Goal: Task Accomplishment & Management: Complete application form

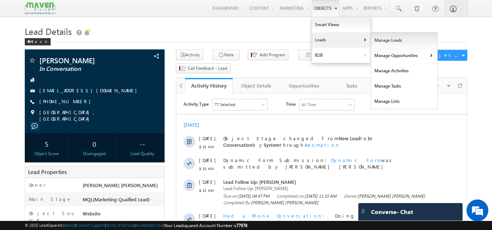
click at [379, 44] on link "Manage Leads" at bounding box center [404, 40] width 67 height 15
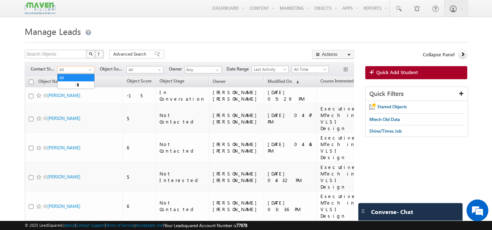
click at [90, 69] on span at bounding box center [91, 71] width 6 height 6
click at [77, 87] on link "New Lead" at bounding box center [75, 85] width 37 height 7
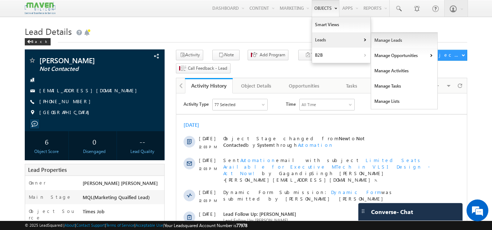
click at [374, 38] on link "Manage Leads" at bounding box center [404, 40] width 67 height 15
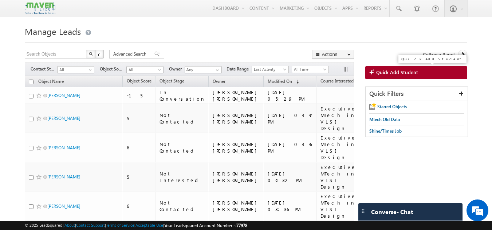
click at [396, 71] on span "Quick Add Student" at bounding box center [397, 72] width 42 height 7
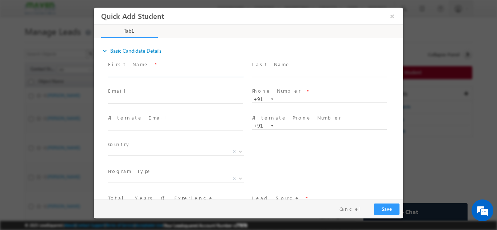
click at [171, 74] on input "text" at bounding box center [175, 73] width 135 height 7
type input "Hemanth Kotehal Kumar"
click at [206, 102] on input "text" at bounding box center [175, 99] width 135 height 7
paste input "kumaraswamykoteyal66@gmail.com"
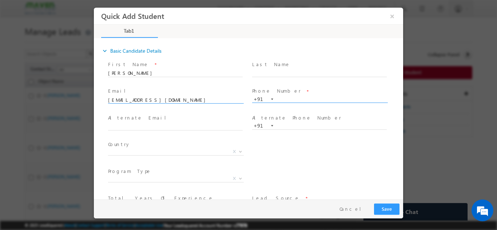
type input "kumaraswamykoteyal66@gmail.com"
click at [291, 101] on input "text" at bounding box center [319, 99] width 135 height 7
paste input "7090595655"
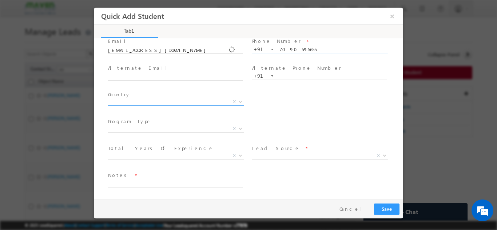
type input "7090595655"
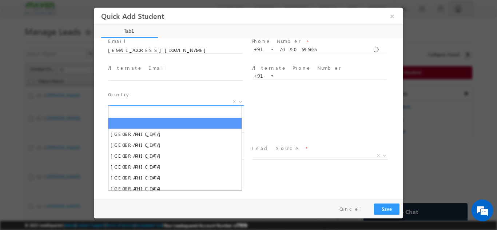
click at [197, 100] on span "X" at bounding box center [176, 101] width 136 height 7
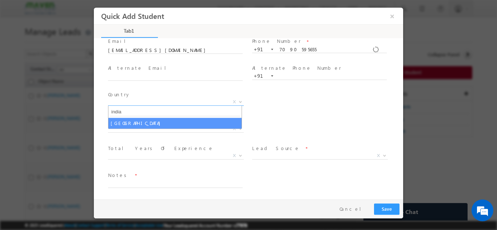
type input "india"
select select "[GEOGRAPHIC_DATA]"
select select
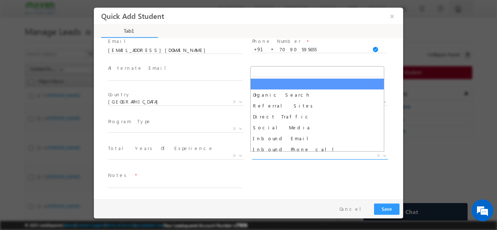
click at [270, 155] on span "X" at bounding box center [320, 155] width 136 height 7
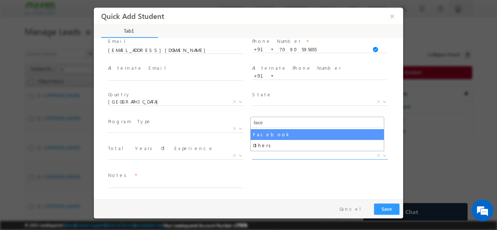
type input "face"
select select "Facebook"
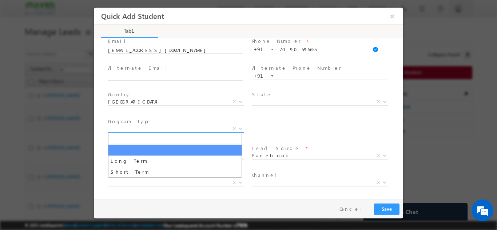
click at [190, 128] on span "X" at bounding box center [176, 128] width 136 height 7
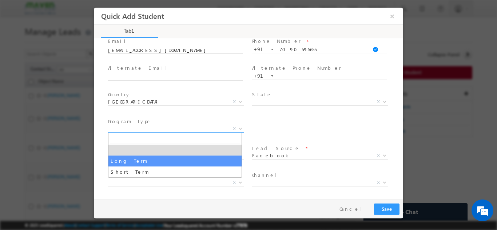
select select "Long Term"
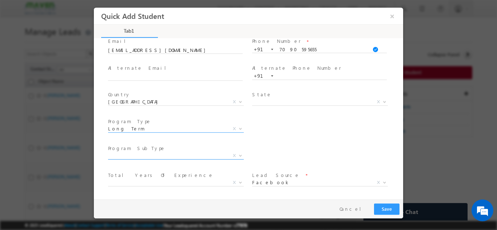
click at [154, 153] on span "X" at bounding box center [176, 155] width 136 height 7
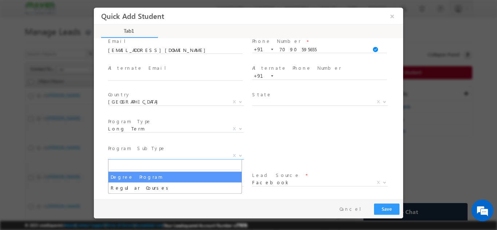
select select "Degree Program"
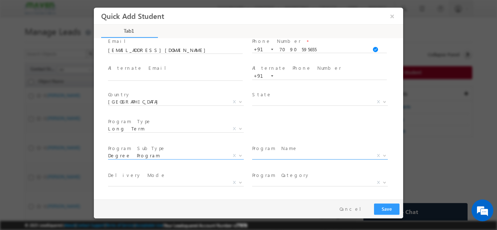
click at [266, 155] on span "X" at bounding box center [320, 155] width 136 height 7
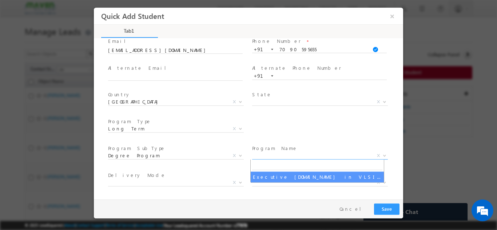
select select "Executive [DOMAIN_NAME] in VLSI Design"
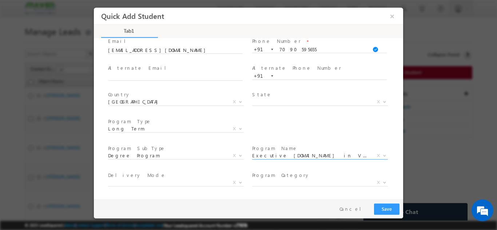
scroll to position [130, 0]
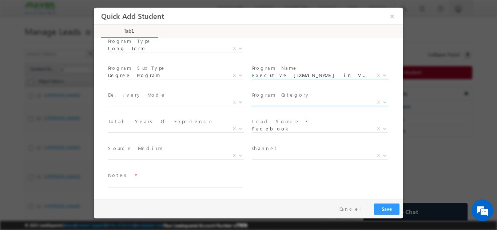
click at [289, 104] on span "X" at bounding box center [320, 102] width 136 height 7
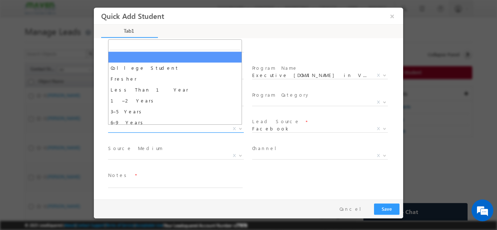
click at [225, 128] on span "X" at bounding box center [176, 128] width 136 height 7
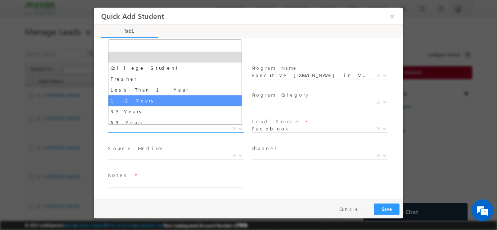
select select "1–2 Years"
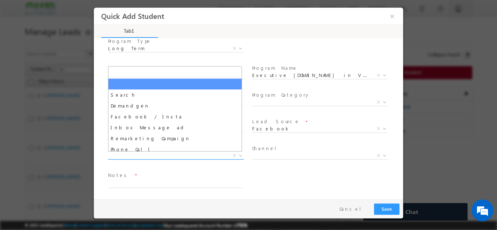
click at [215, 155] on span "X" at bounding box center [176, 155] width 136 height 7
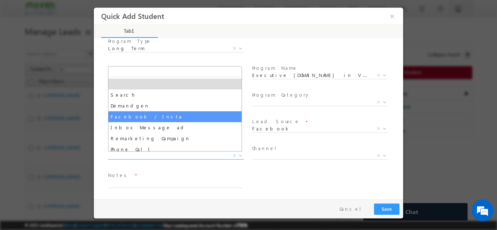
select select "Facebook / Insta"
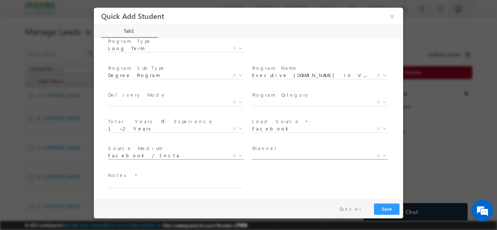
click at [284, 155] on span "X" at bounding box center [320, 155] width 136 height 7
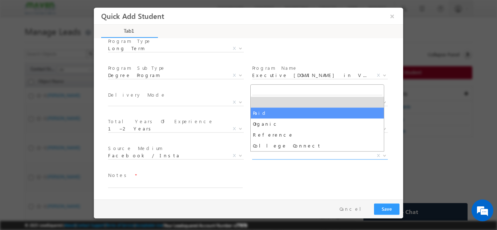
select select "Paid"
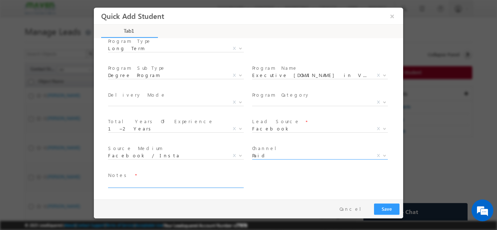
click at [190, 183] on textarea at bounding box center [175, 183] width 135 height 8
type textarea "cb"
click at [381, 212] on button "Save" at bounding box center [386, 208] width 25 height 11
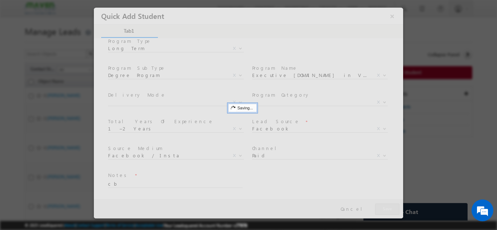
click at [381, 212] on div at bounding box center [248, 112] width 309 height 211
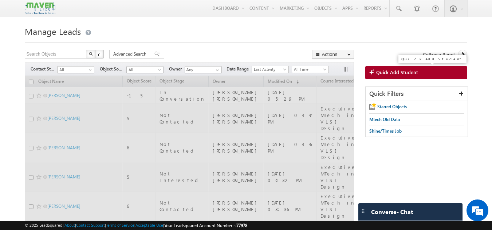
click at [385, 73] on span "Quick Add Student" at bounding box center [397, 72] width 42 height 7
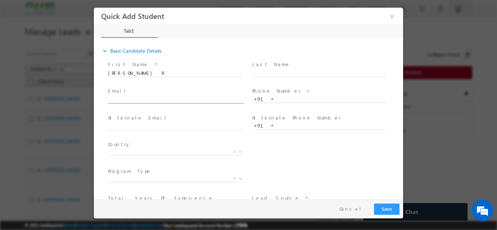
scroll to position [0, 0]
type input "[EMAIL_ADDRESS][DOMAIN_NAME]"
drag, startPoint x: 180, startPoint y: 123, endPoint x: 301, endPoint y: 99, distance: 122.8
click at [301, 99] on div "First Name * KARTHIK R Last Name * Email * rkathik1309@gmail.com *" at bounding box center [252, 153] width 302 height 188
paste input "9483811658"
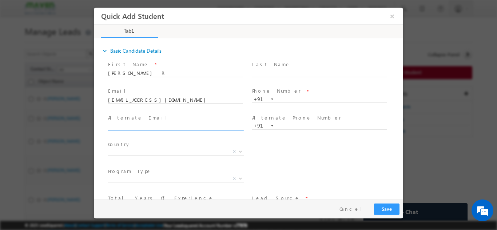
type input "9483811658"
drag, startPoint x: 209, startPoint y: 123, endPoint x: 2, endPoint y: 144, distance: 208.5
click at [94, 144] on html "Quick Add Student × Tab1 18% Completed *" at bounding box center [248, 103] width 309 height 192
click at [294, 99] on input "text" at bounding box center [319, 99] width 135 height 7
paste input "9483811658"
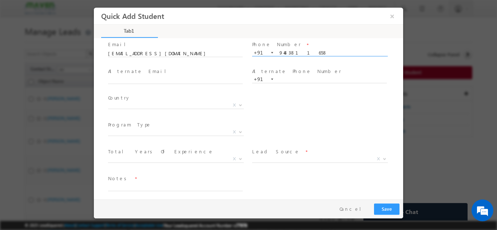
scroll to position [47, 0]
type input "9483811658"
click at [187, 107] on span "Afghanistan Albania Algeria Andorra Angola Antigua and Barbuda Argentina Armeni…" at bounding box center [178, 106] width 141 height 9
click at [194, 101] on span "X" at bounding box center [176, 104] width 136 height 7
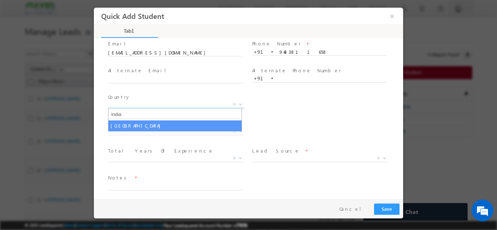
type input "india"
click at [178, 119] on span "india" at bounding box center [174, 114] width 133 height 12
select select "[GEOGRAPHIC_DATA]"
select select
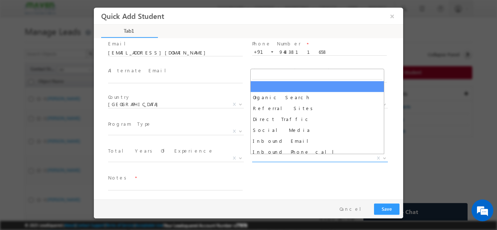
click at [274, 158] on span "X" at bounding box center [320, 158] width 136 height 7
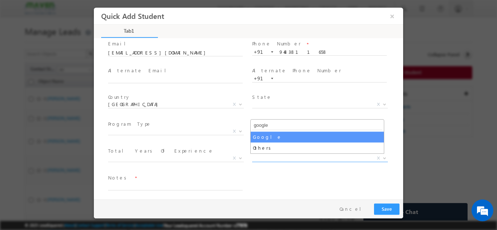
type input "google"
select select "Google"
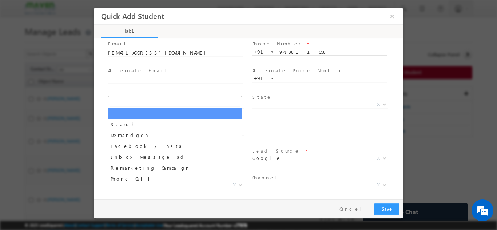
click at [119, 182] on span "X" at bounding box center [176, 185] width 136 height 7
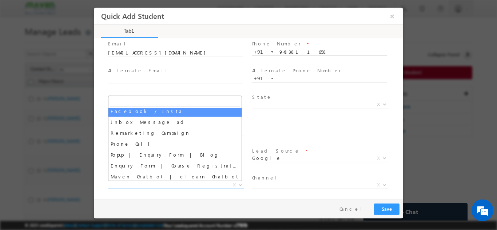
scroll to position [0, 0]
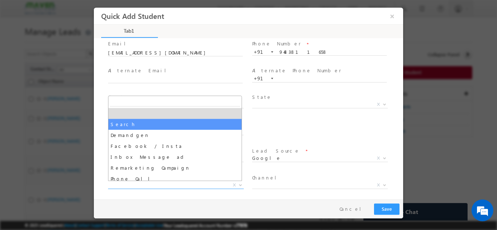
select select "Search"
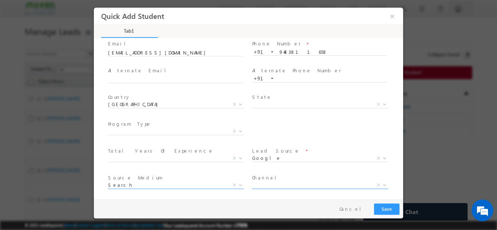
click at [279, 187] on span "X" at bounding box center [320, 185] width 136 height 7
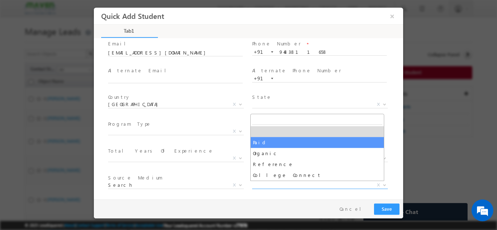
select select "Paid"
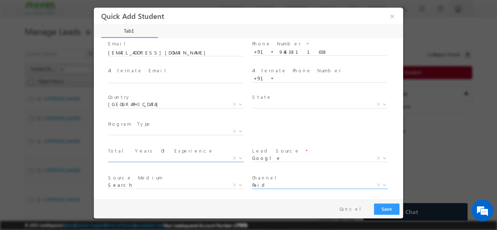
scroll to position [77, 0]
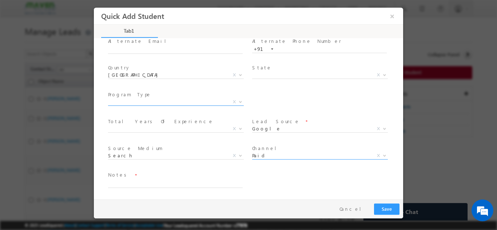
click at [160, 101] on span "X" at bounding box center [176, 101] width 136 height 7
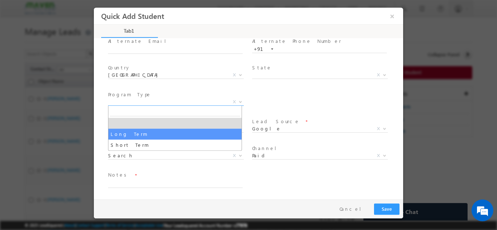
select select "Long Term"
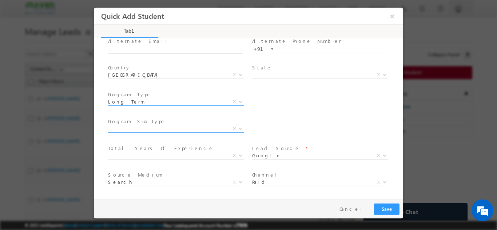
click at [138, 131] on span "X" at bounding box center [176, 128] width 136 height 7
click at [270, 109] on div "City * X Others x Program Type * Long Term Short Term Long Term X" at bounding box center [255, 102] width 297 height 27
click at [187, 128] on span "X" at bounding box center [176, 128] width 136 height 7
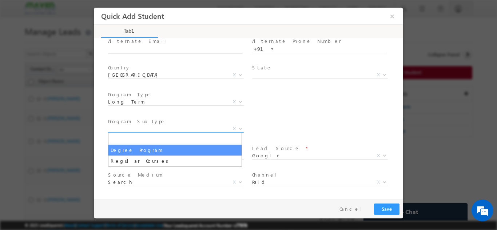
select select "Degree Program"
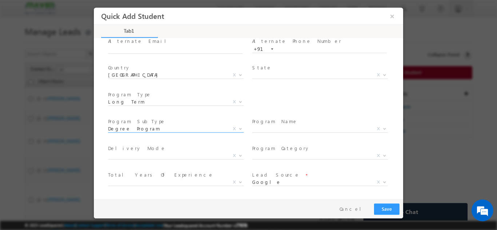
click at [272, 124] on label "Program Name" at bounding box center [274, 121] width 45 height 7
click at [272, 130] on span "X" at bounding box center [320, 128] width 136 height 7
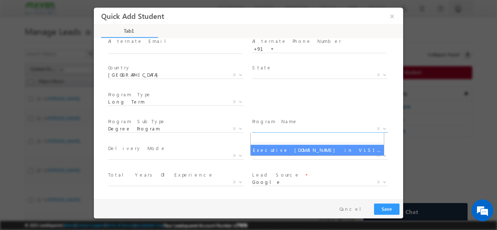
select select "Executive [DOMAIN_NAME] in VLSI Design"
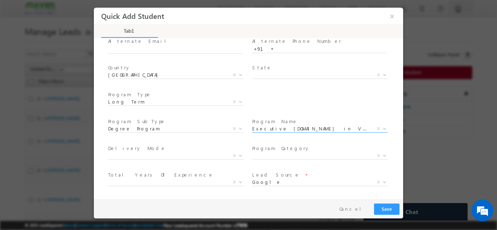
scroll to position [130, 0]
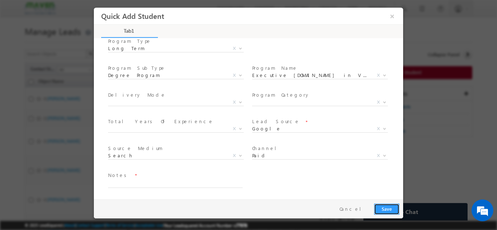
click at [386, 206] on button "Save" at bounding box center [386, 208] width 25 height 11
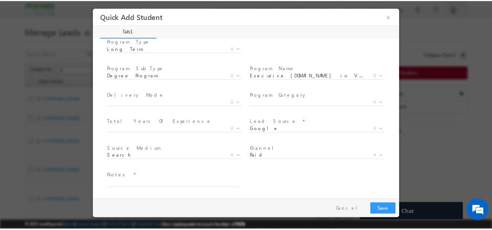
scroll to position [128, 0]
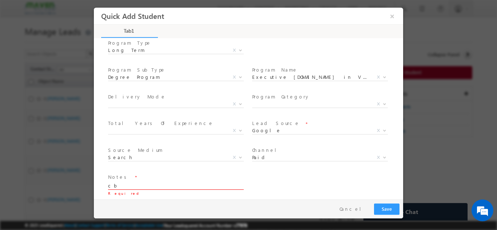
type textarea "cb"
click at [384, 207] on button "Save" at bounding box center [386, 208] width 25 height 11
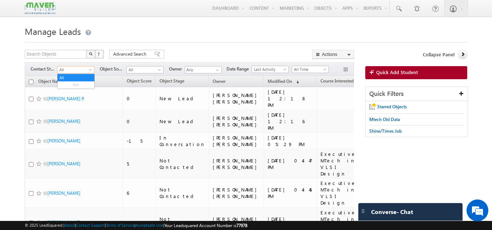
click at [76, 70] on span "All" at bounding box center [74, 70] width 35 height 7
click at [79, 88] on link "New Lead" at bounding box center [75, 85] width 37 height 7
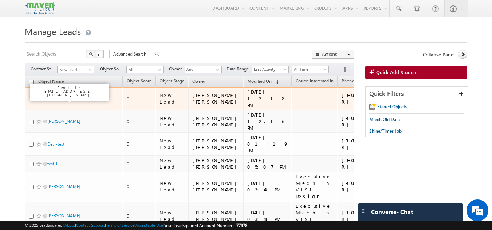
click at [62, 99] on link "[PERSON_NAME] R" at bounding box center [65, 98] width 37 height 5
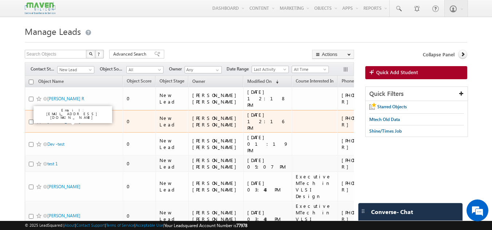
click at [61, 120] on link "Hemanth Kotehal Kumar" at bounding box center [63, 121] width 33 height 5
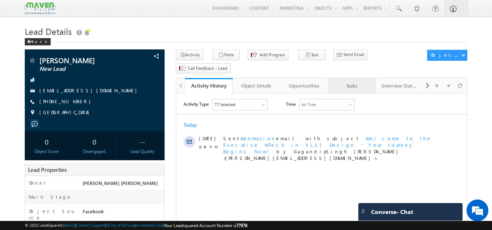
click at [348, 78] on link "Tasks" at bounding box center [352, 85] width 48 height 15
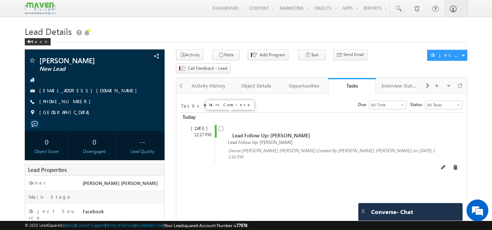
click at [222, 127] on input "checkbox" at bounding box center [220, 129] width 5 height 5
checkbox input "false"
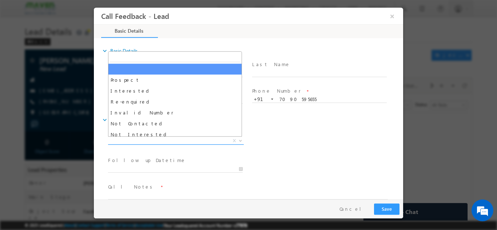
click at [190, 140] on span "X" at bounding box center [176, 140] width 136 height 7
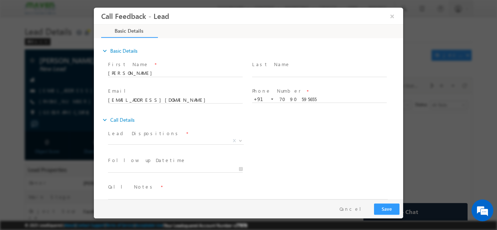
click at [279, 133] on div "Lead Dispositions * Prospect Interested Re-enquired Invalid Number Not Contacte…" at bounding box center [255, 141] width 297 height 27
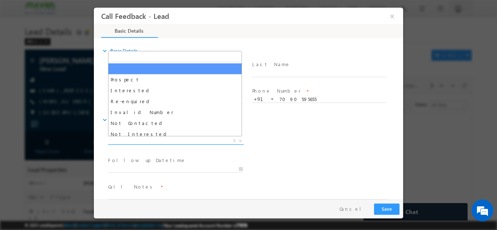
click at [165, 141] on span "X" at bounding box center [176, 140] width 136 height 7
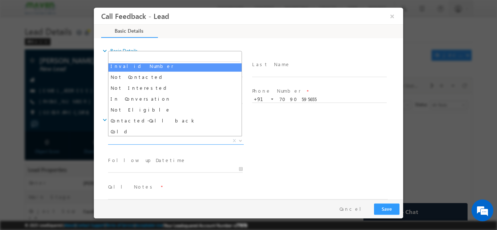
scroll to position [48, 0]
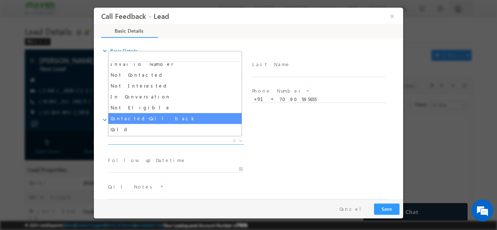
select select "Contacted-Call back"
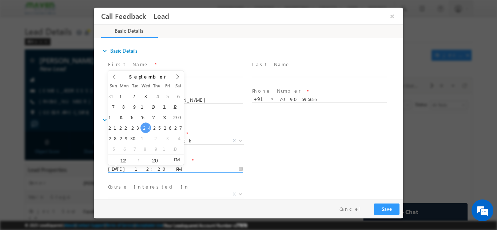
click at [164, 168] on input "24/09/2025 12:20 PM" at bounding box center [175, 169] width 135 height 7
type input "24/09/2025 1:20 PM"
type input "01"
click at [137, 157] on span at bounding box center [135, 156] width 5 height 5
type input "24/09/2025 2:20 PM"
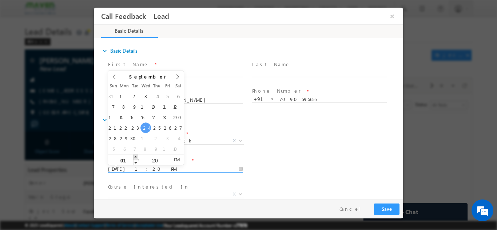
type input "02"
click at [137, 157] on span at bounding box center [135, 156] width 5 height 5
type input "24/09/2025 3:20 PM"
type input "03"
click at [137, 157] on span at bounding box center [135, 156] width 5 height 5
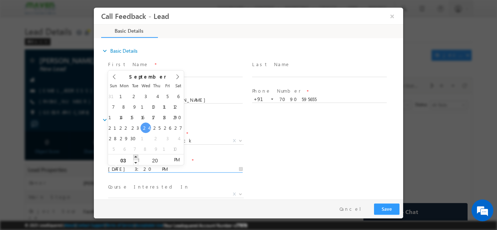
type input "24/09/2025 4:20 PM"
type input "04"
click at [137, 157] on span at bounding box center [135, 156] width 5 height 5
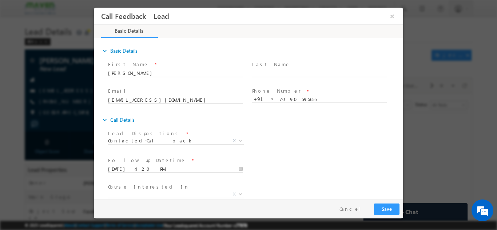
click at [271, 142] on div "Lead Dispositions * Prospect Interested Re-enquired Invalid Number Not Contacte…" at bounding box center [255, 141] width 297 height 27
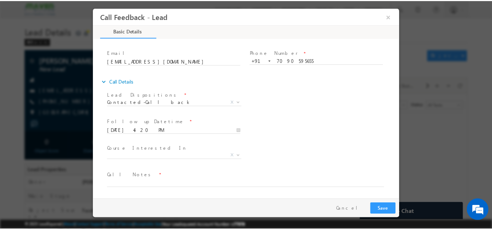
scroll to position [37, 0]
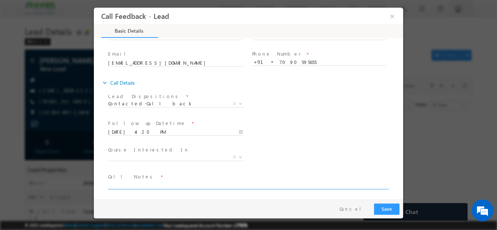
click at [185, 181] on textarea at bounding box center [248, 185] width 280 height 8
type textarea "cb later"
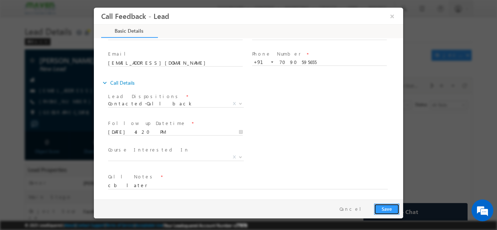
click at [386, 210] on button "Save" at bounding box center [386, 208] width 25 height 11
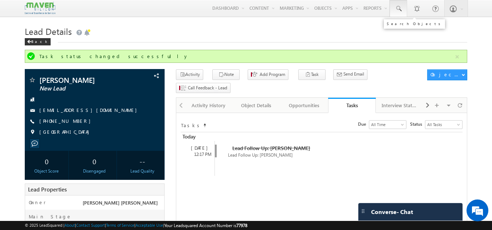
click at [399, 7] on span at bounding box center [397, 8] width 7 height 7
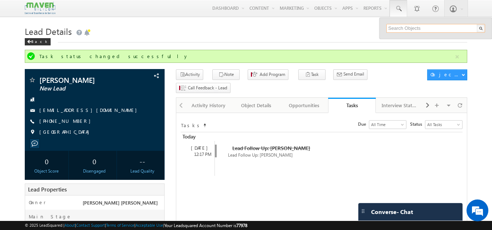
click at [396, 27] on input "text" at bounding box center [435, 28] width 99 height 9
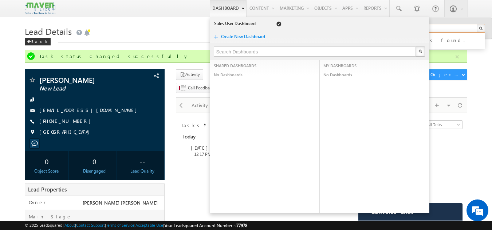
type input "8179416510"
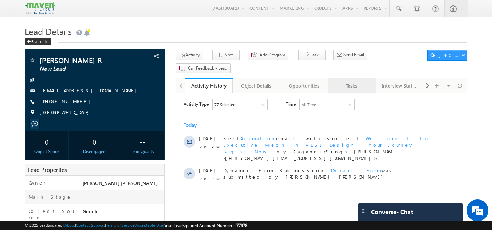
click at [355, 82] on div "Tasks" at bounding box center [351, 86] width 35 height 9
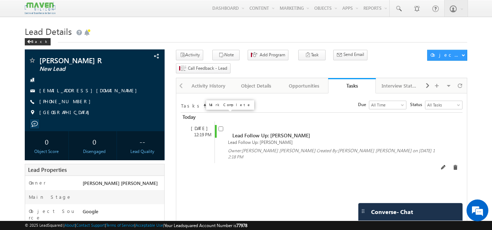
click at [221, 127] on input "checkbox" at bounding box center [220, 129] width 5 height 5
checkbox input "false"
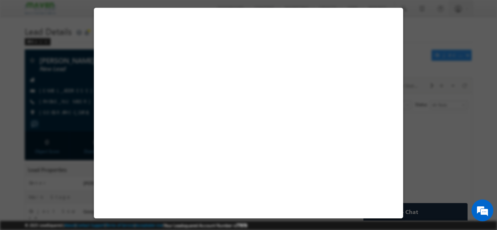
select select "Not Eligible"
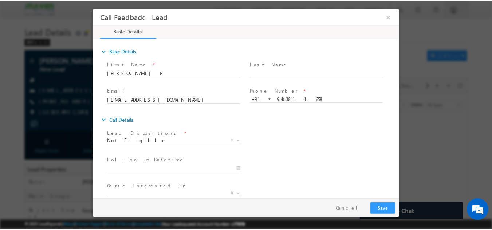
scroll to position [39, 0]
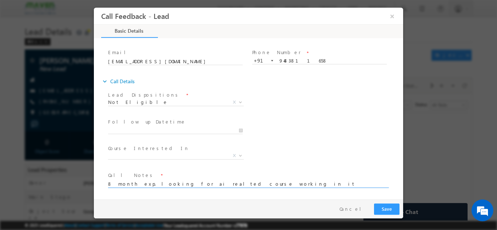
click at [173, 184] on textarea "8 month exp. looking for ai realted course working in it field but" at bounding box center [248, 183] width 280 height 8
click at [258, 186] on textarea "8 month exp. looking for ai related course working in it field but" at bounding box center [248, 183] width 280 height 8
type textarea "8 month exp. looking for ai related course working in it field done btech in cse"
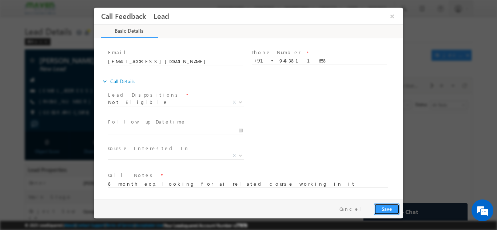
click at [393, 203] on button "Save" at bounding box center [386, 208] width 25 height 11
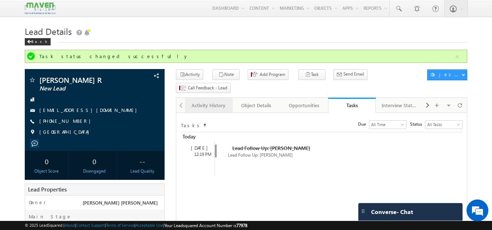
click at [201, 101] on div "Activity History" at bounding box center [208, 105] width 35 height 9
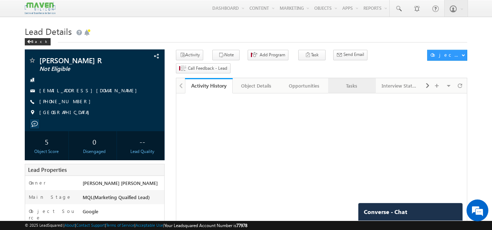
click at [342, 82] on div "Tasks" at bounding box center [351, 86] width 35 height 9
